Goal: Obtain resource: Download file/media

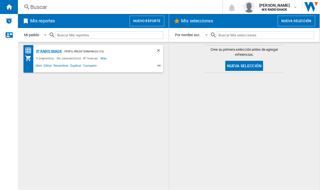
click at [48, 49] on div "IP Radio Shack" at bounding box center [48, 51] width 27 height 7
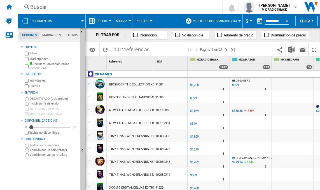
click at [250, 20] on md-menu "$ Argentin Peso Australian Dollar balboa Bolivia [GEOGRAPHIC_DATA] Bulgarian le…" at bounding box center [248, 21] width 11 height 14
click at [250, 21] on div "Currency" at bounding box center [251, 20] width 3 height 1
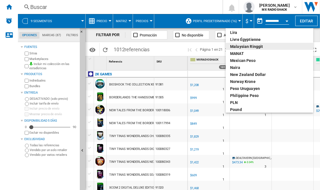
scroll to position [158, 0]
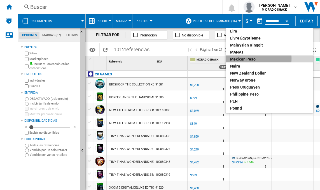
click at [242, 58] on div "Mexican peso" at bounding box center [269, 59] width 79 height 6
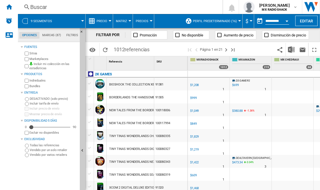
click at [286, 52] on md-divider at bounding box center [286, 49] width 0 height 13
click at [289, 50] on img "Descargar en Excel" at bounding box center [291, 49] width 7 height 7
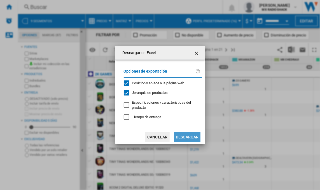
click at [188, 135] on button "Descargar" at bounding box center [187, 137] width 26 height 10
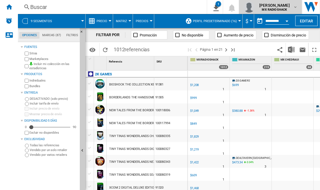
click at [290, 6] on span "[PERSON_NAME]" at bounding box center [275, 6] width 31 height 6
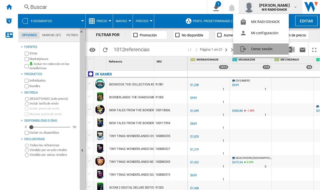
click at [262, 48] on button "Cerrar sesión" at bounding box center [262, 48] width 56 height 11
